Goal: Navigation & Orientation: Find specific page/section

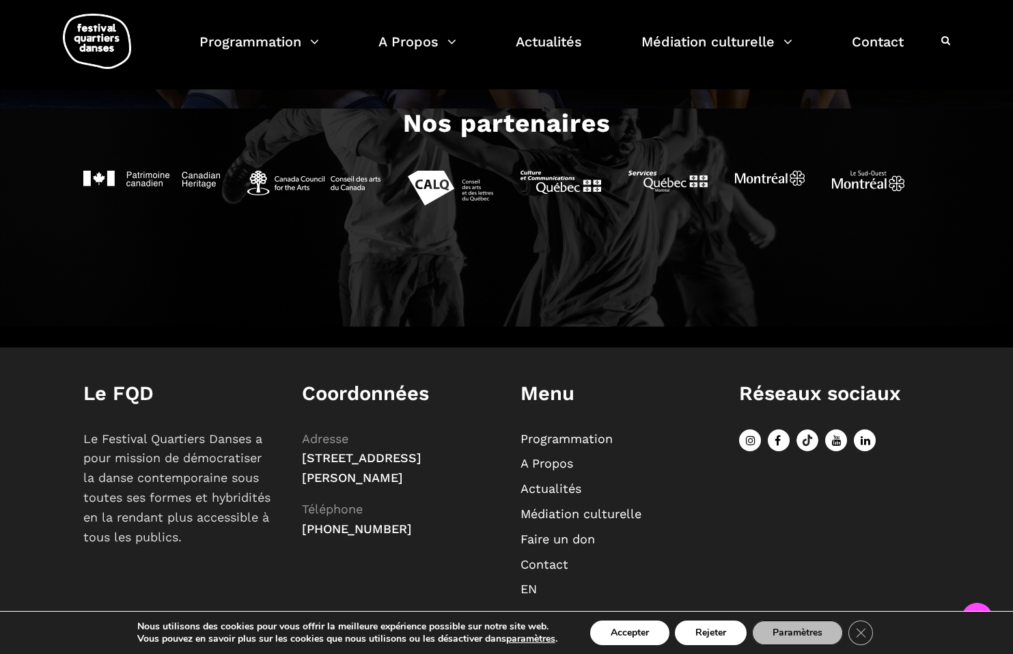
scroll to position [1431, 0]
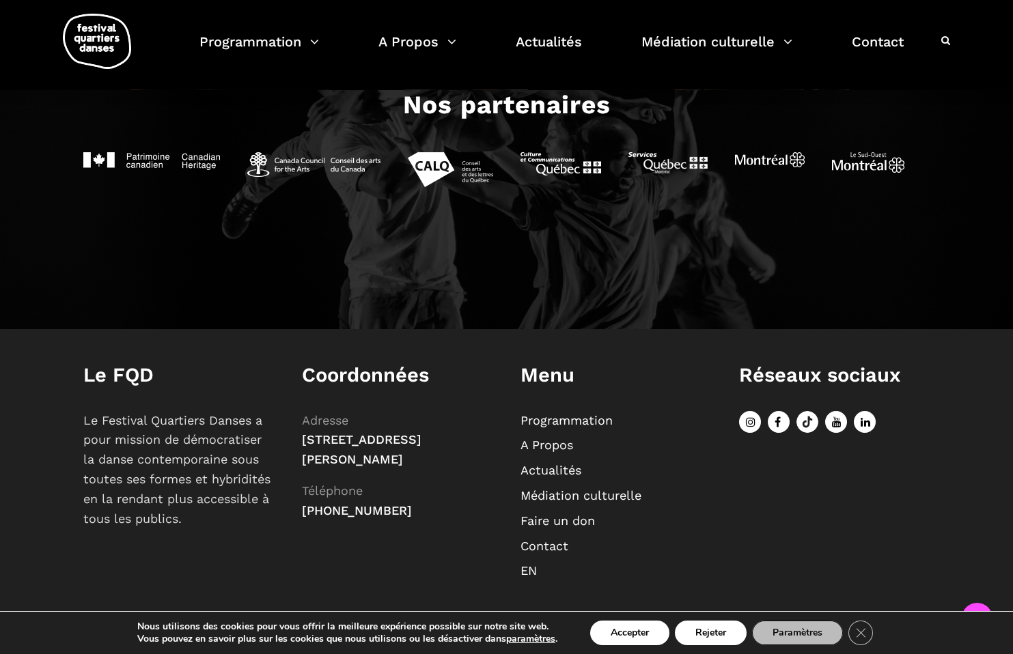
click at [558, 437] on li "A Propos" at bounding box center [615, 446] width 191 height 20
click at [543, 450] on link "A Propos" at bounding box center [546, 445] width 53 height 14
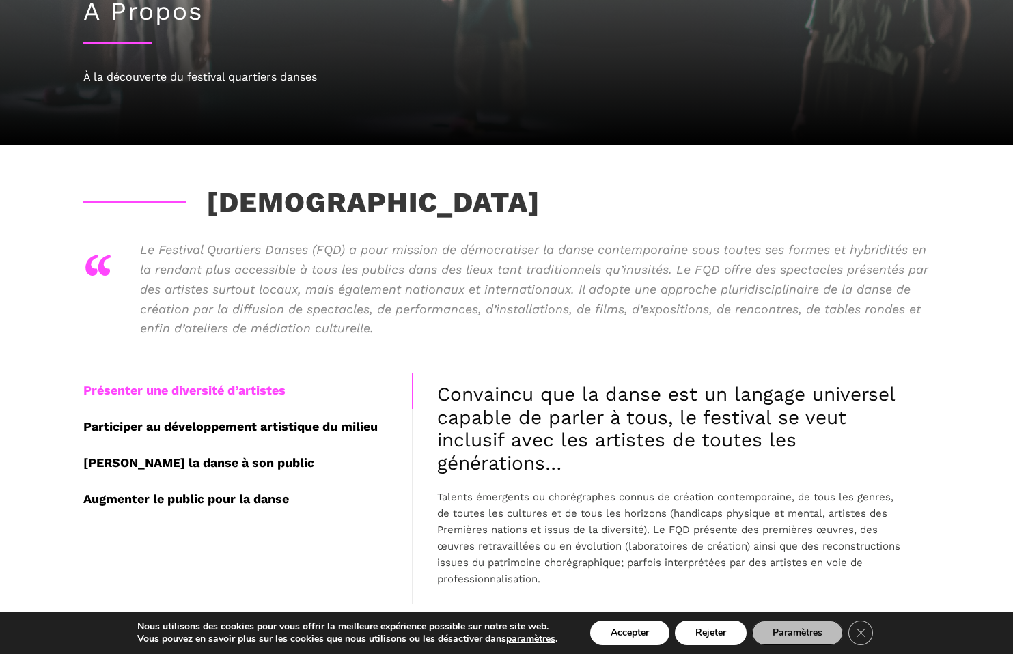
scroll to position [283, 0]
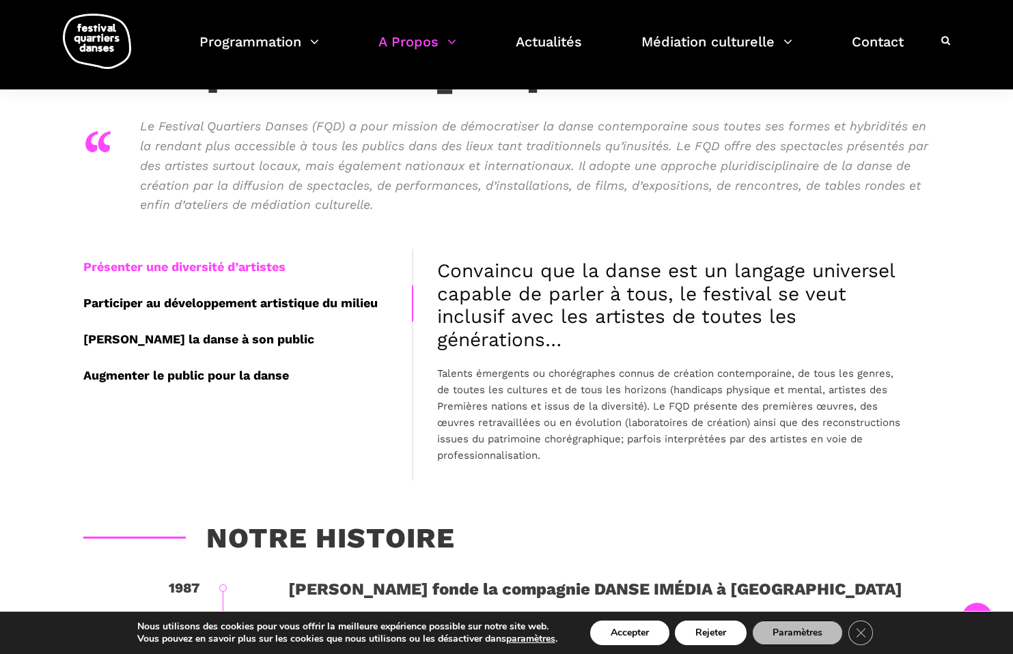
click at [209, 308] on div "Participer au développement artistique du milieu" at bounding box center [247, 303] width 329 height 36
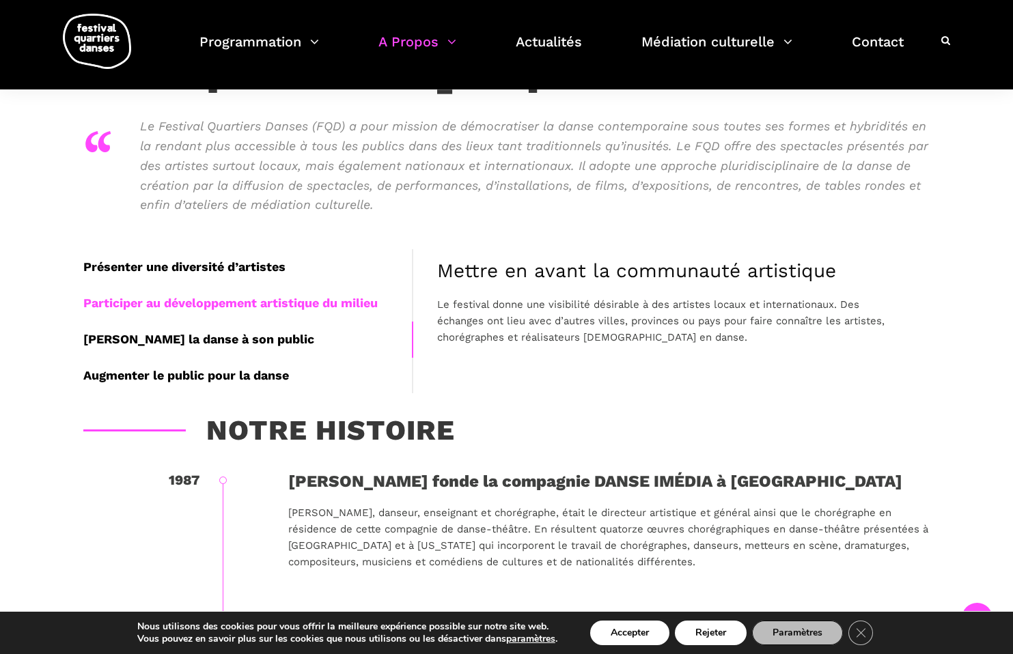
click at [199, 330] on div "[PERSON_NAME] la danse à son public" at bounding box center [247, 340] width 329 height 36
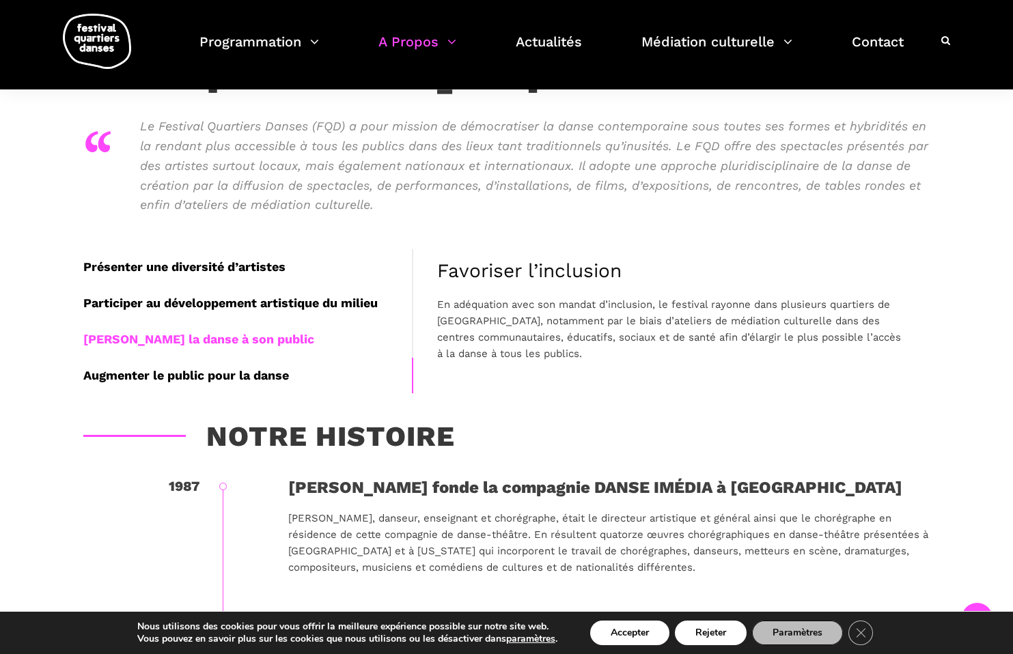
click at [195, 362] on div "Augmenter le public pour la danse" at bounding box center [247, 376] width 329 height 36
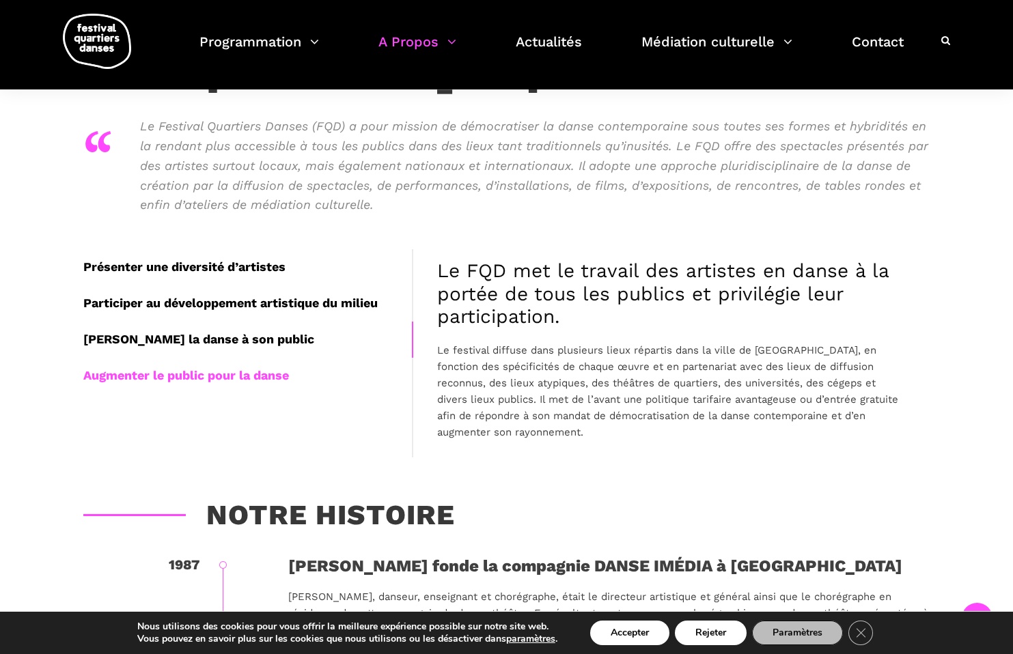
click at [191, 336] on div "[PERSON_NAME] la danse à son public" at bounding box center [247, 340] width 329 height 36
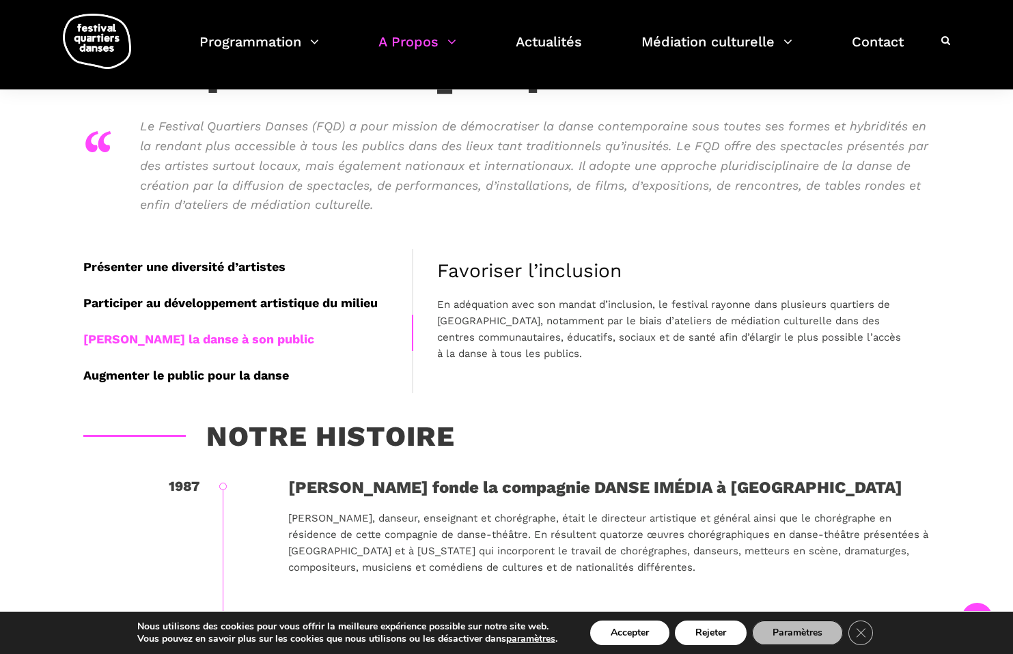
click at [188, 320] on div "Participer au développement artistique du milieu" at bounding box center [247, 303] width 329 height 36
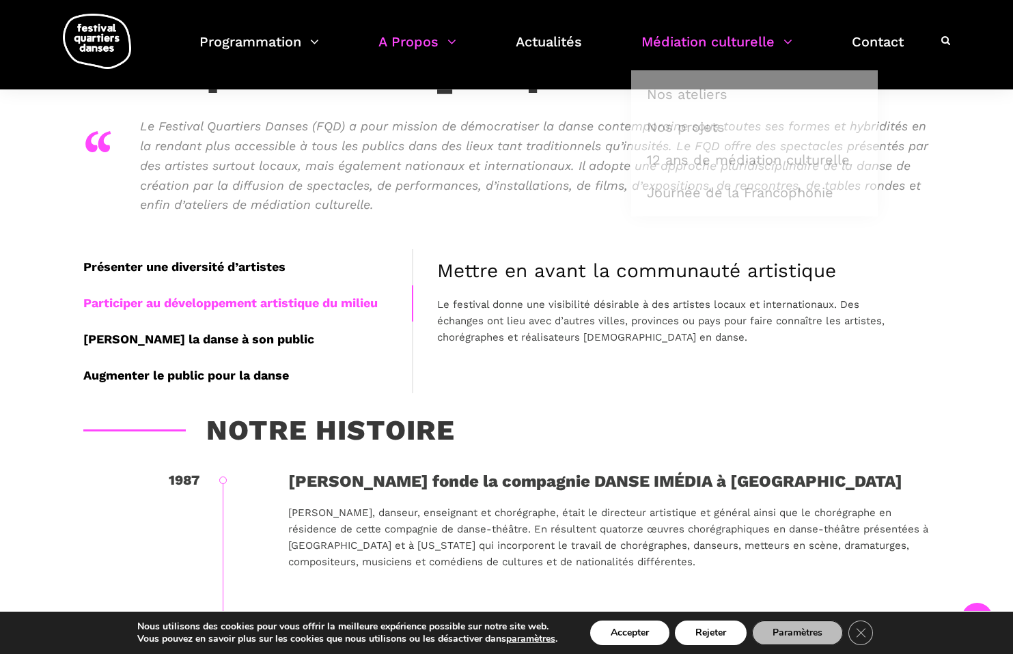
click at [689, 38] on link "Médiation culturelle" at bounding box center [716, 50] width 151 height 40
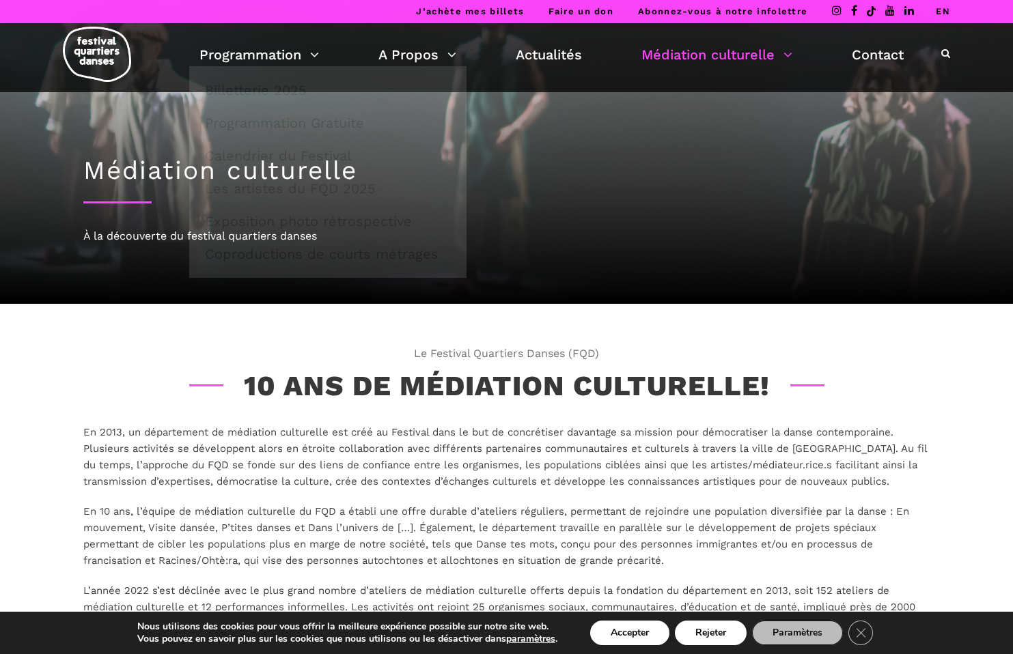
click at [111, 46] on img at bounding box center [97, 54] width 68 height 55
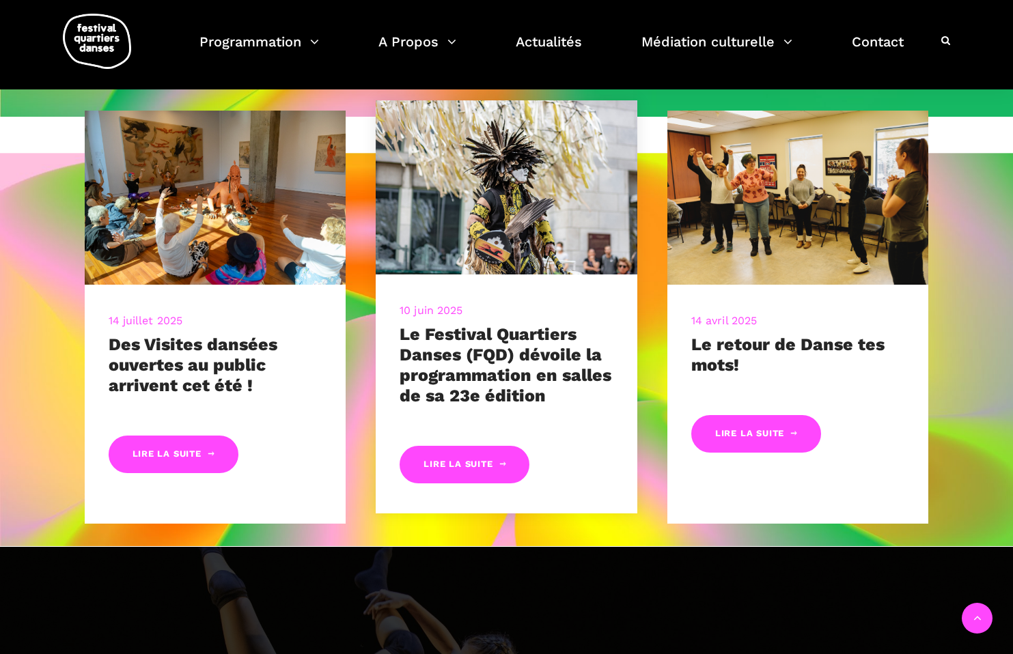
scroll to position [1431, 0]
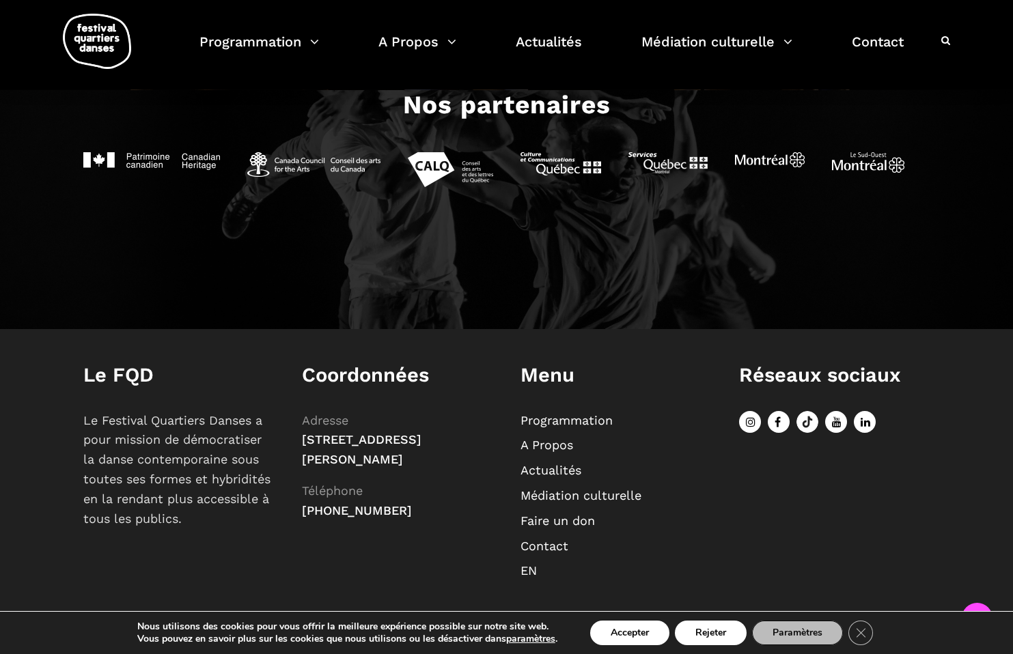
click at [779, 428] on icon at bounding box center [779, 422] width 22 height 22
